Goal: Information Seeking & Learning: Learn about a topic

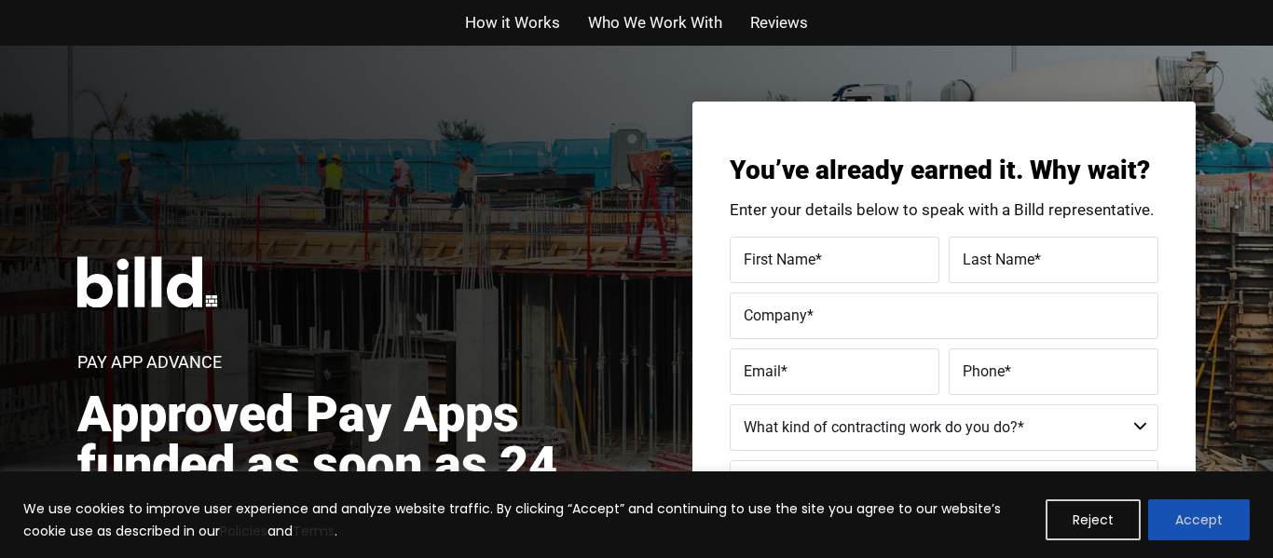
click at [1189, 528] on button "Accept" at bounding box center [1199, 520] width 102 height 41
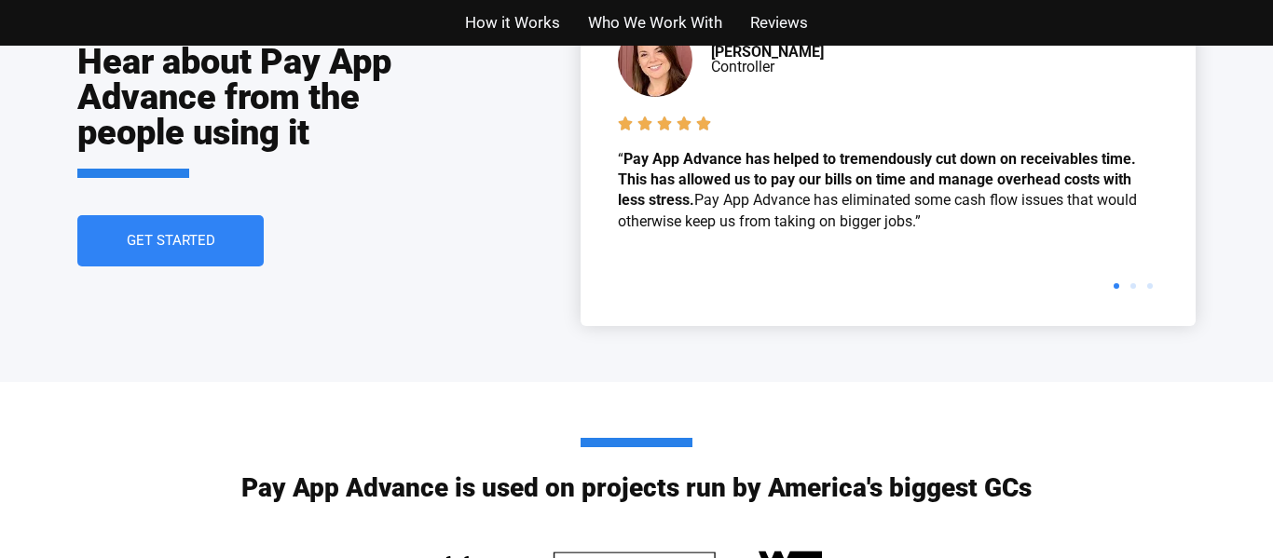
scroll to position [4312, 0]
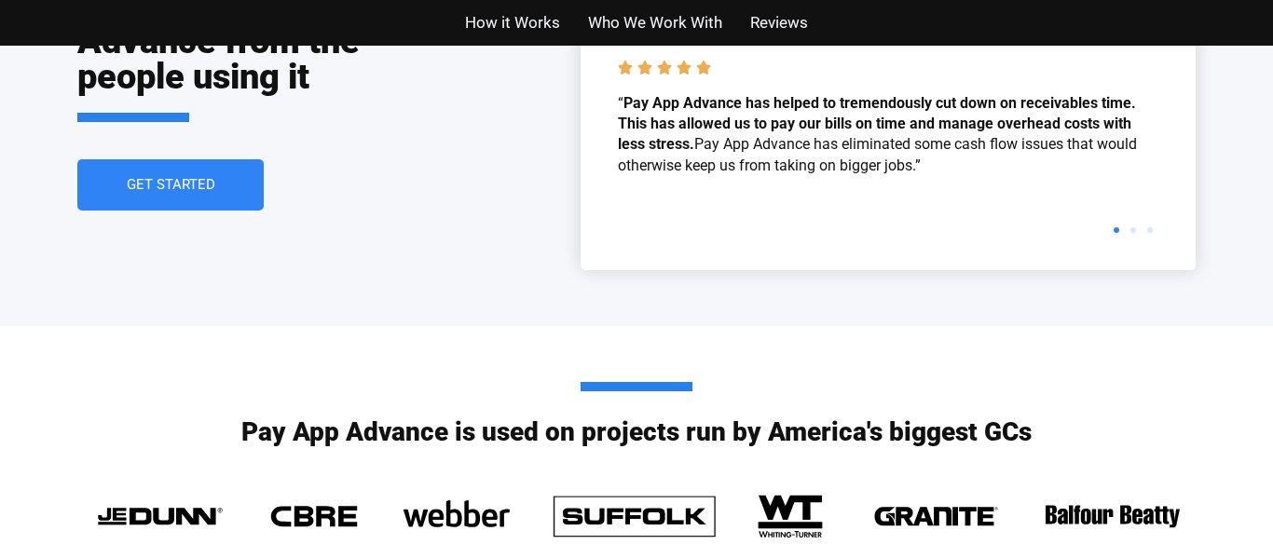
click at [510, 34] on span "How it Works" at bounding box center [512, 22] width 95 height 27
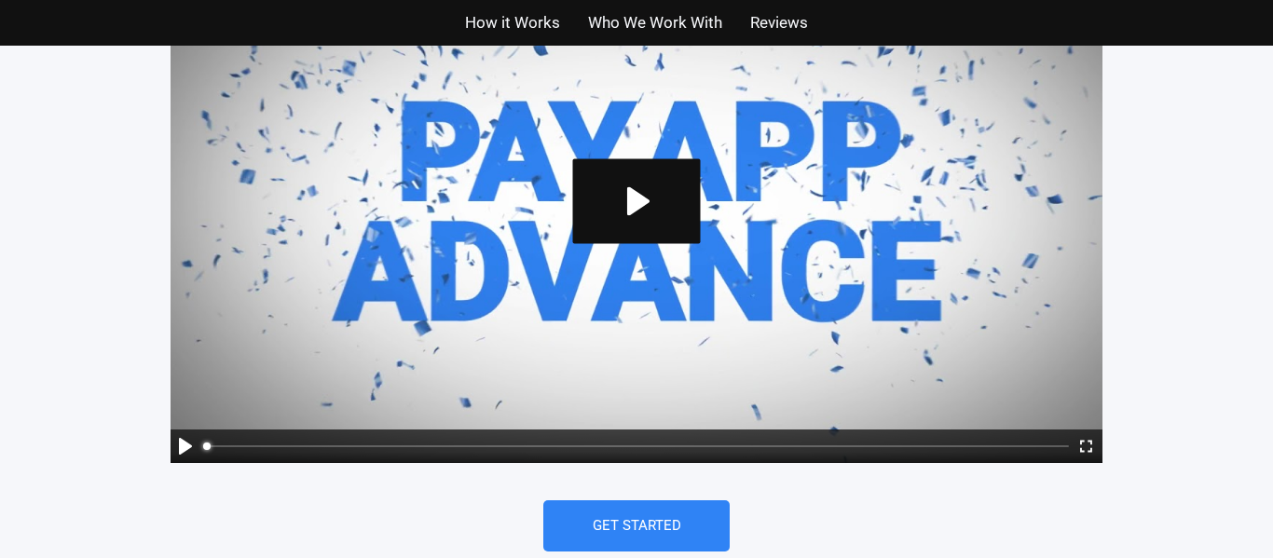
scroll to position [1331, 0]
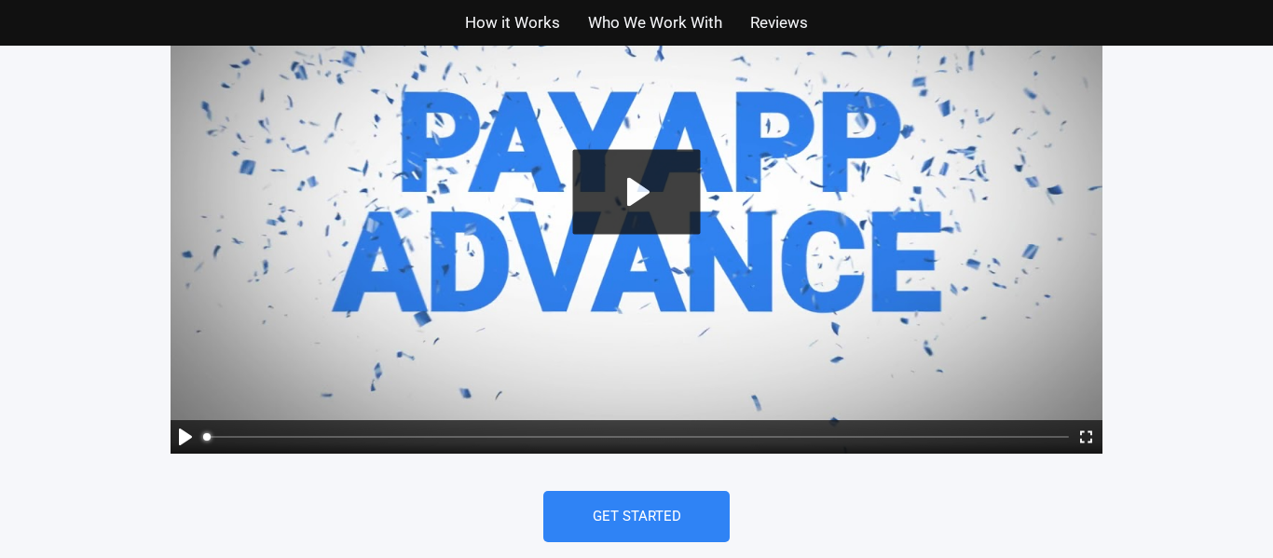
click at [646, 184] on button "Play" at bounding box center [637, 191] width 128 height 85
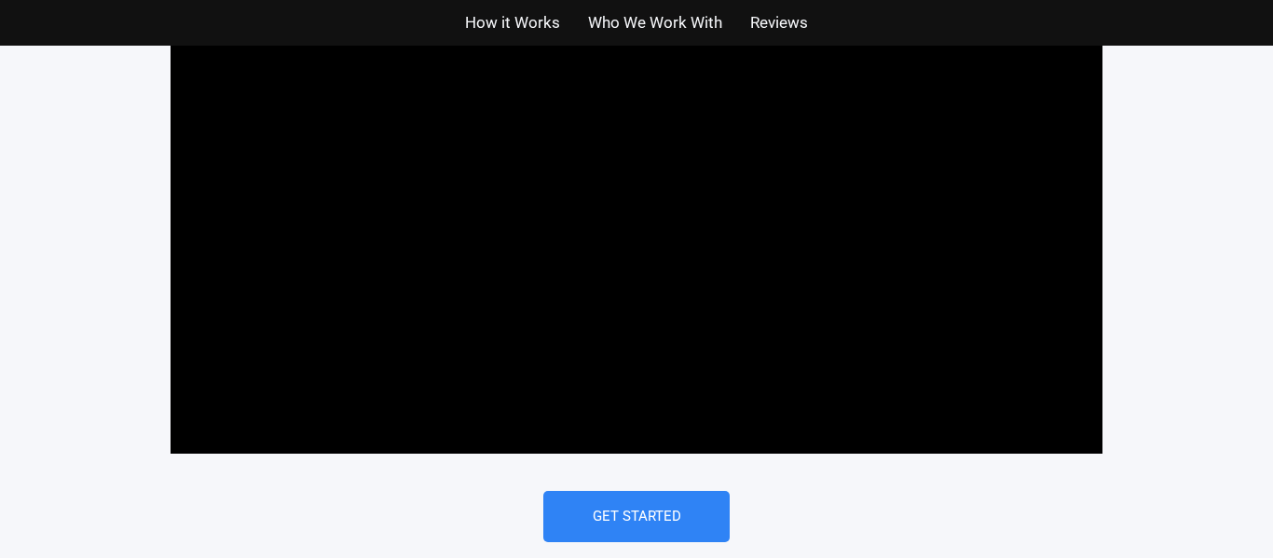
click at [667, 27] on span "Who We Work With" at bounding box center [655, 22] width 134 height 27
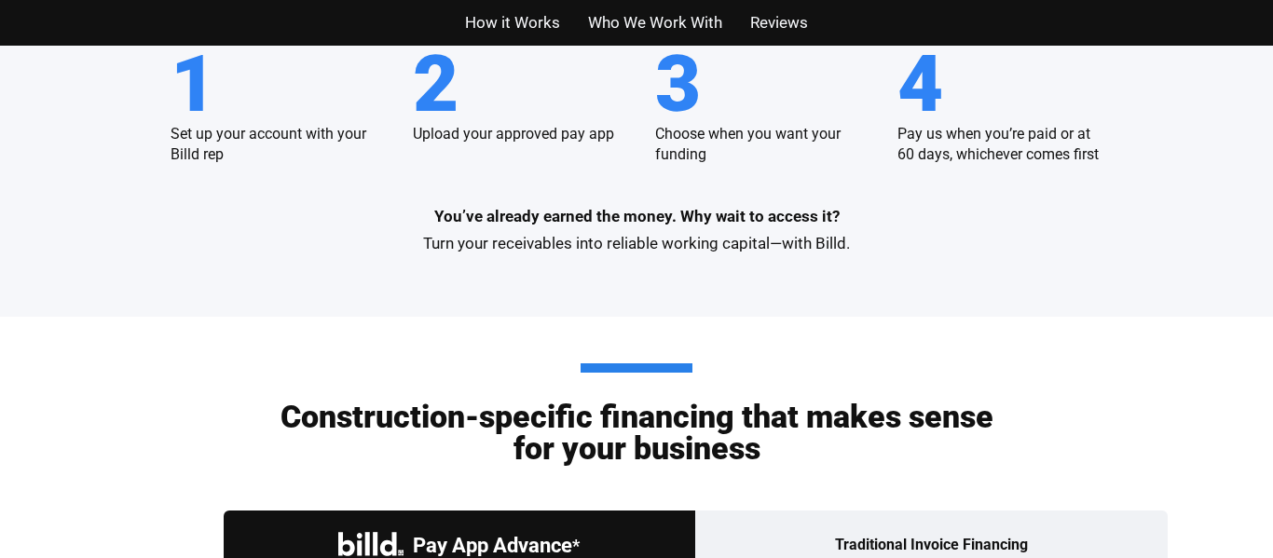
scroll to position [2596, 0]
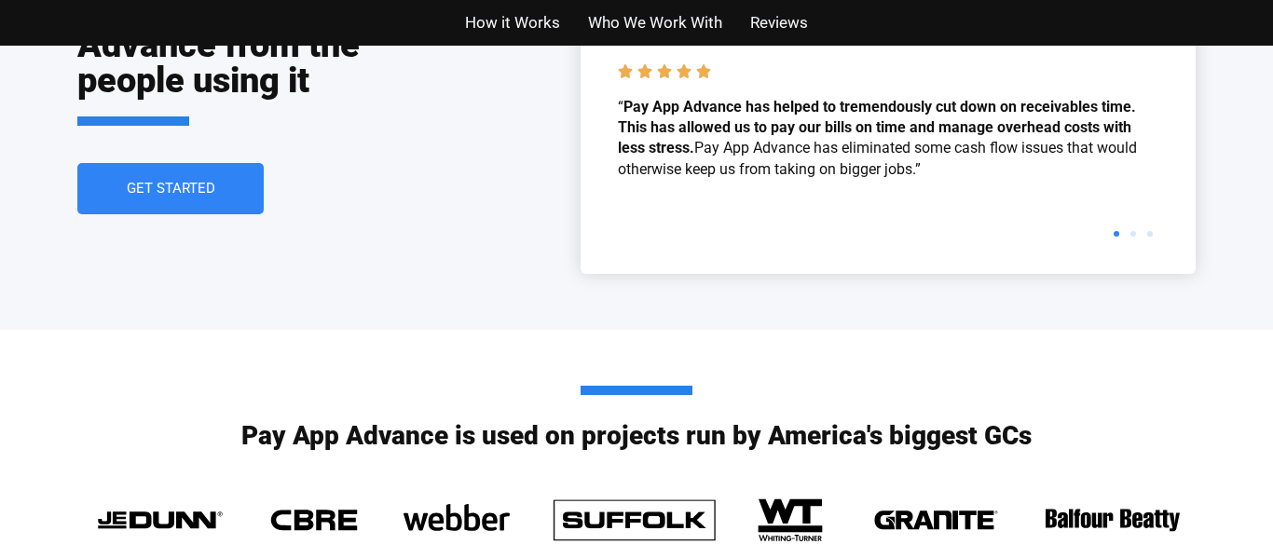
scroll to position [4312, 0]
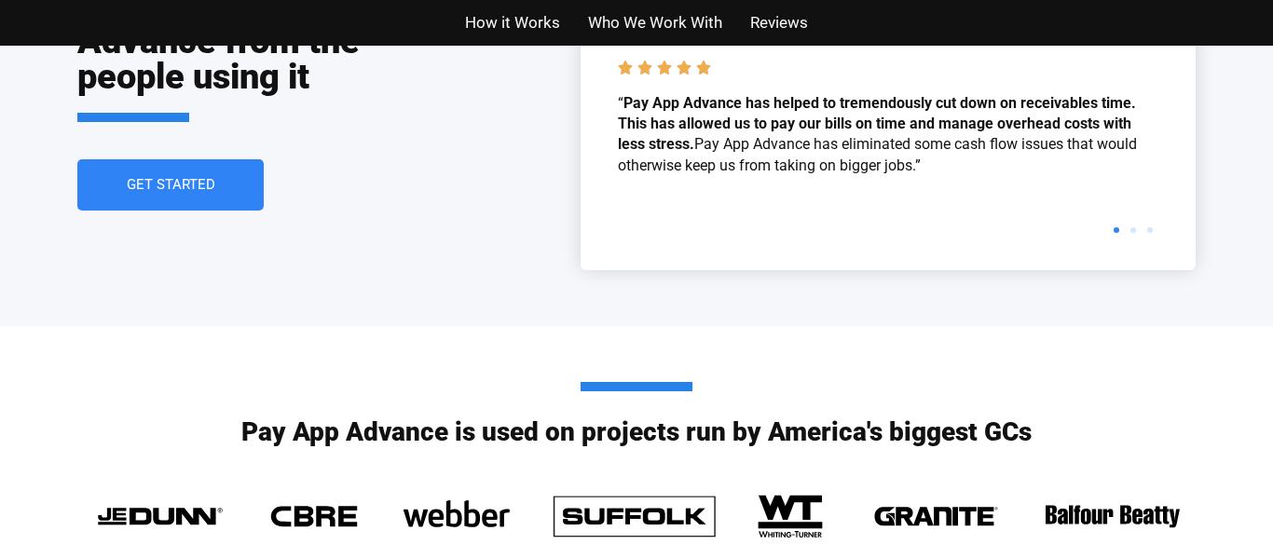
type input "31.04"
